Goal: Share content

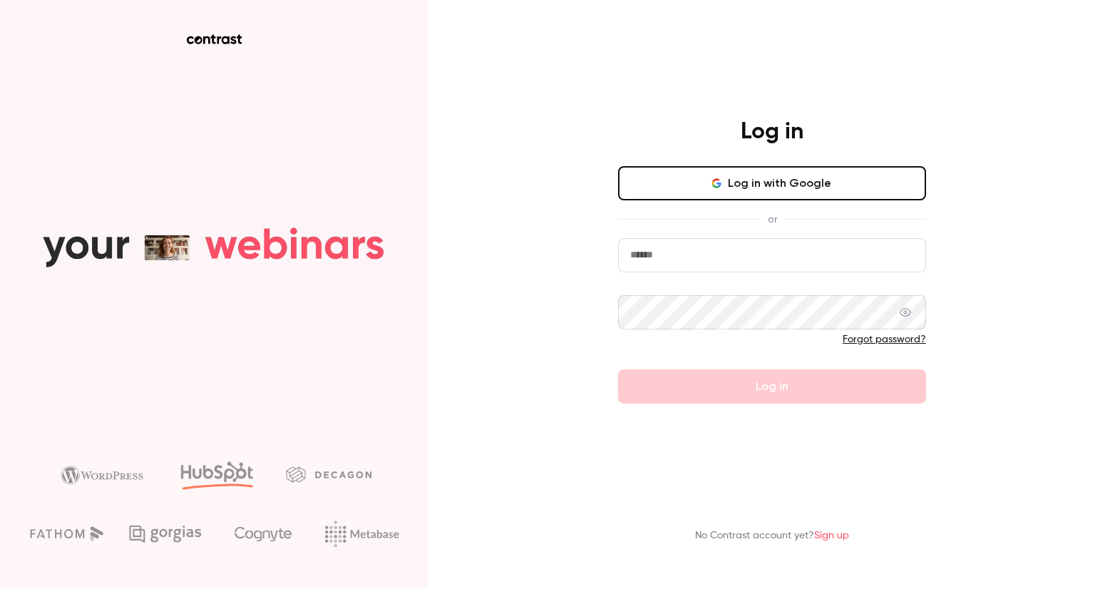
click at [739, 175] on button "Log in with Google" at bounding box center [772, 183] width 308 height 34
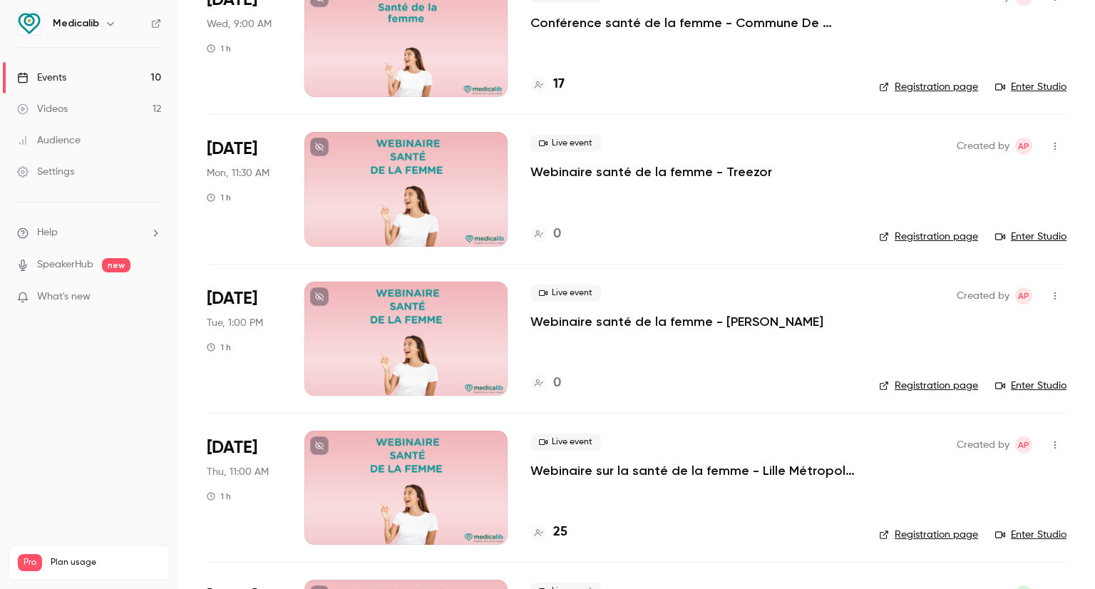
scroll to position [143, 0]
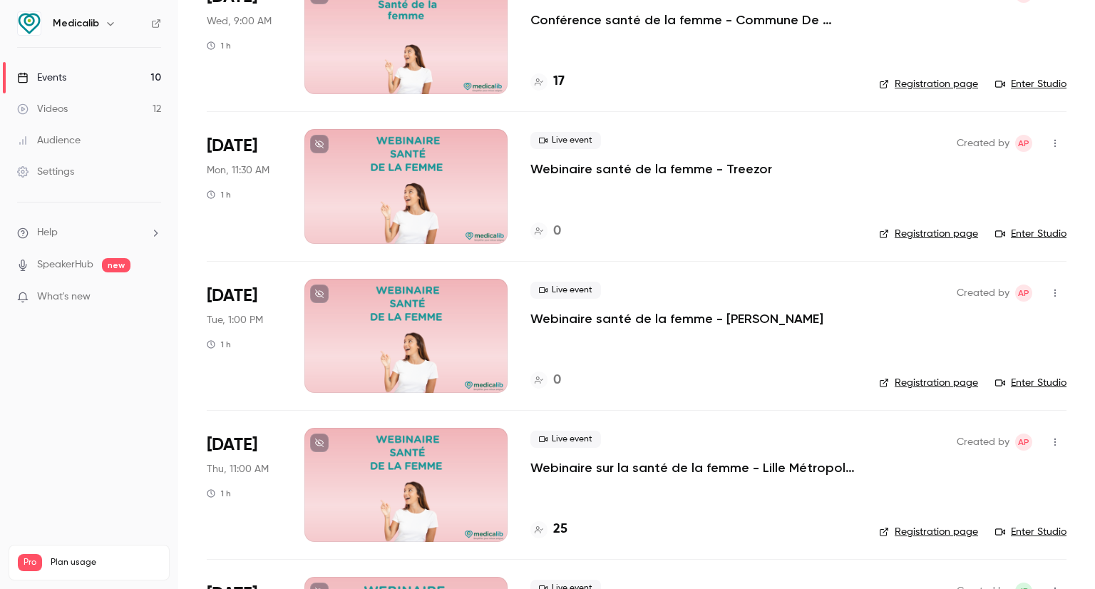
click at [446, 317] on div at bounding box center [405, 336] width 203 height 114
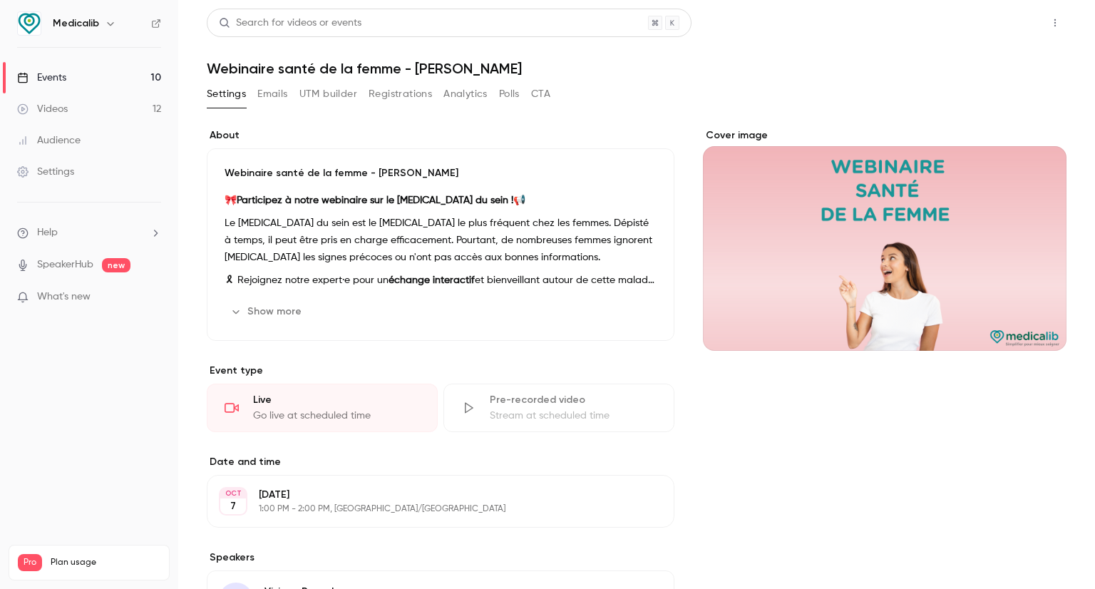
click at [995, 24] on button "Share" at bounding box center [1004, 23] width 56 height 29
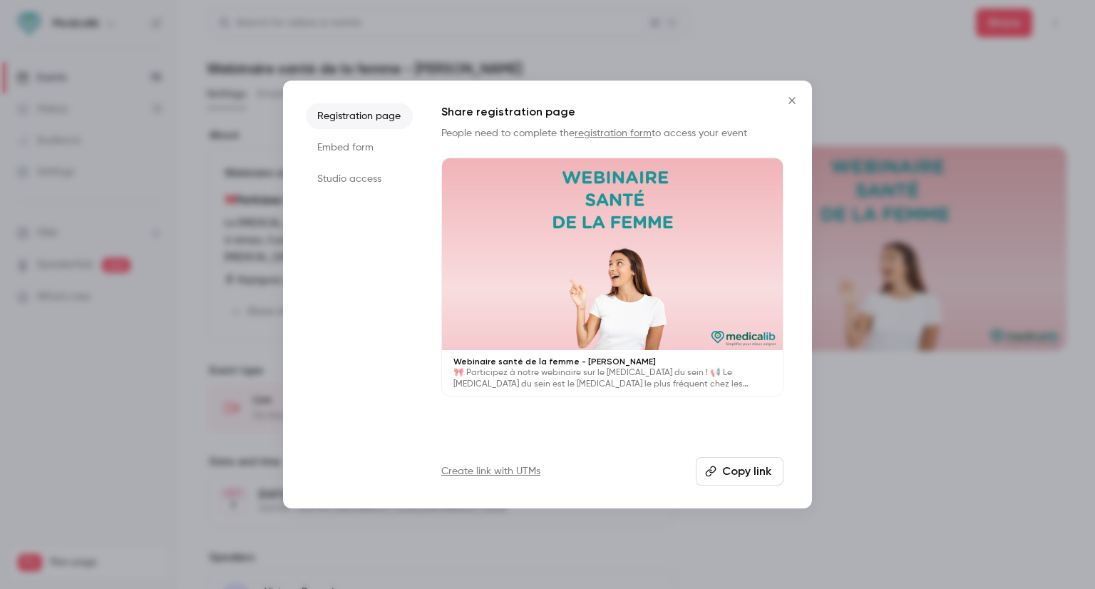
click at [383, 183] on li "Studio access" at bounding box center [359, 179] width 107 height 26
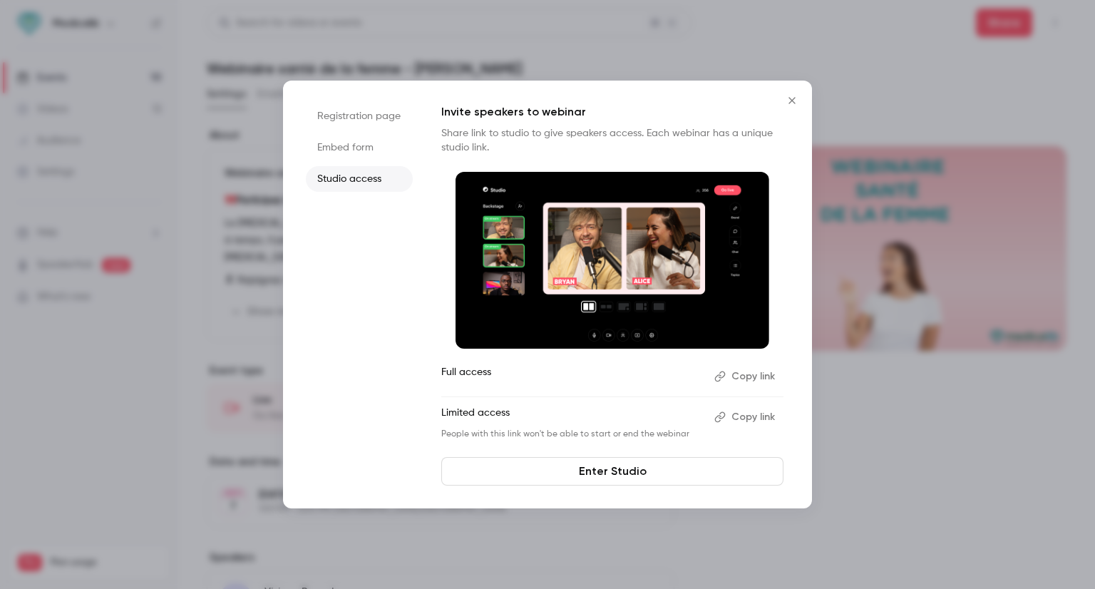
click at [513, 401] on ul "Full access Copy link Limited access Copy link People with this link won't be a…" at bounding box center [612, 402] width 342 height 75
click at [529, 437] on p "People with this link won't be able to start or end the webinar" at bounding box center [572, 434] width 262 height 11
click at [744, 372] on button "Copy link" at bounding box center [746, 376] width 75 height 23
click at [606, 477] on link "Enter Studio" at bounding box center [612, 471] width 342 height 29
click at [799, 91] on button "Close" at bounding box center [792, 100] width 29 height 29
